Goal: Go to known website: Access a specific website the user already knows

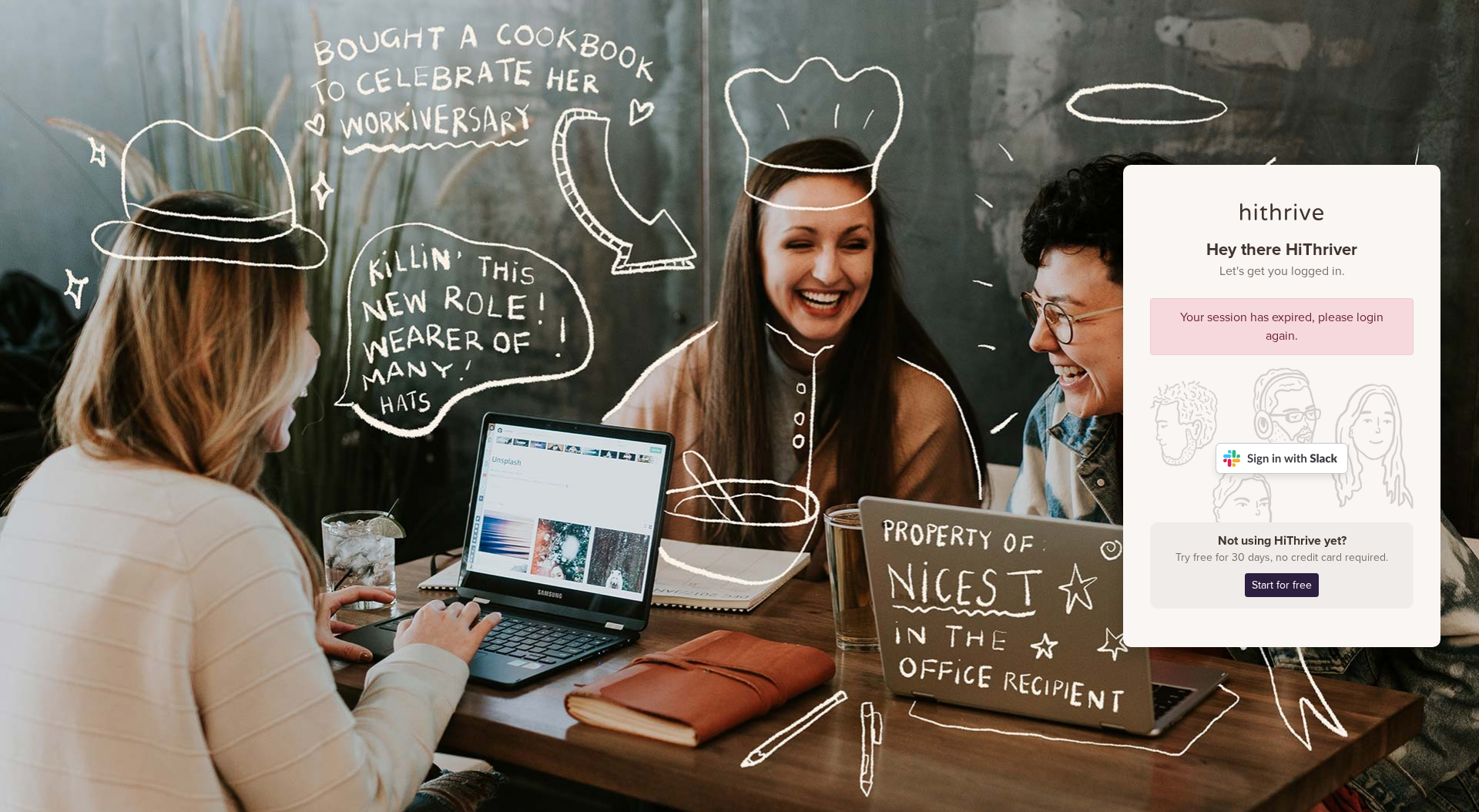
click at [1253, 458] on img at bounding box center [1282, 458] width 132 height 31
